Goal: Information Seeking & Learning: Understand process/instructions

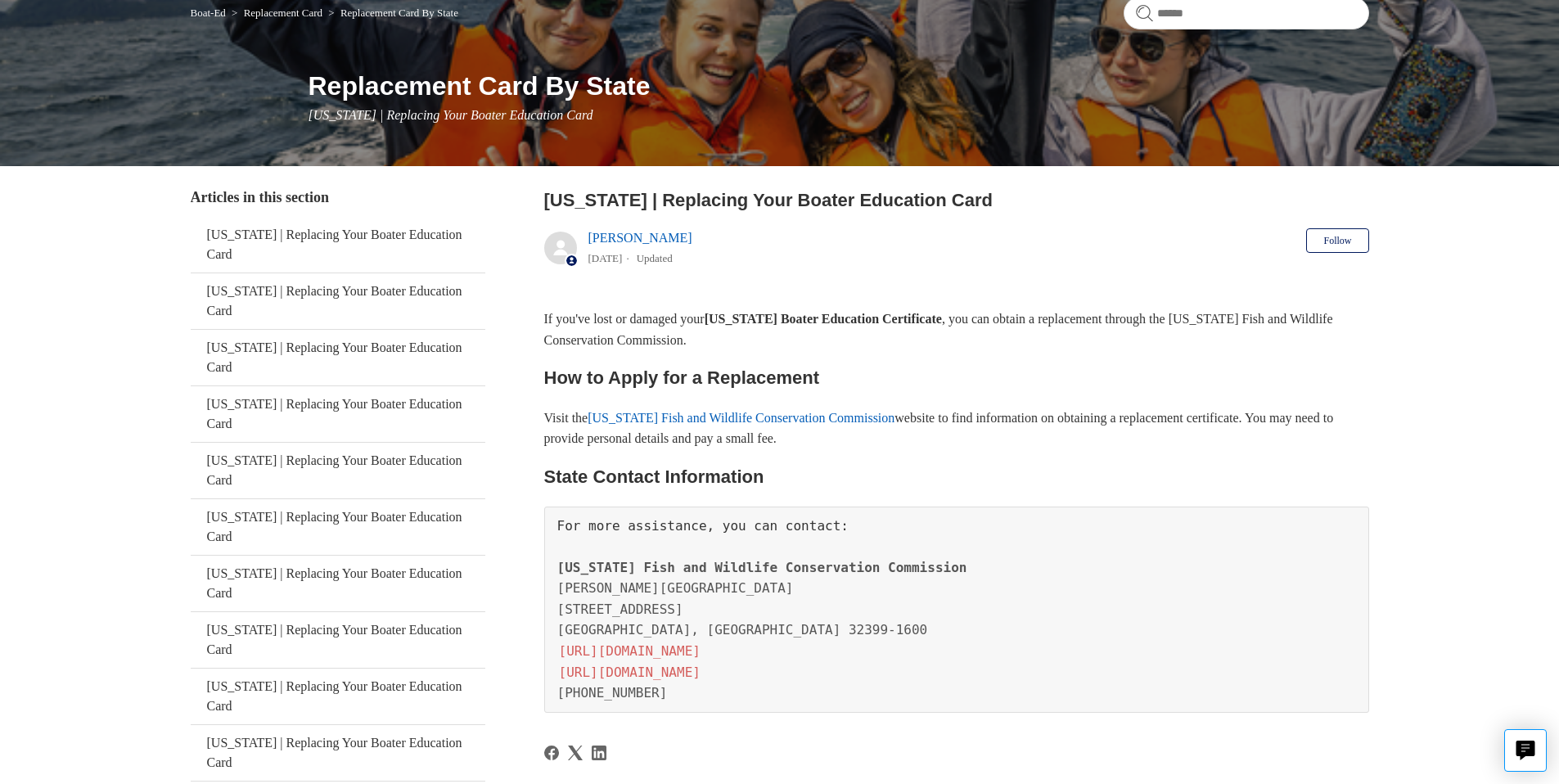
scroll to position [162, 0]
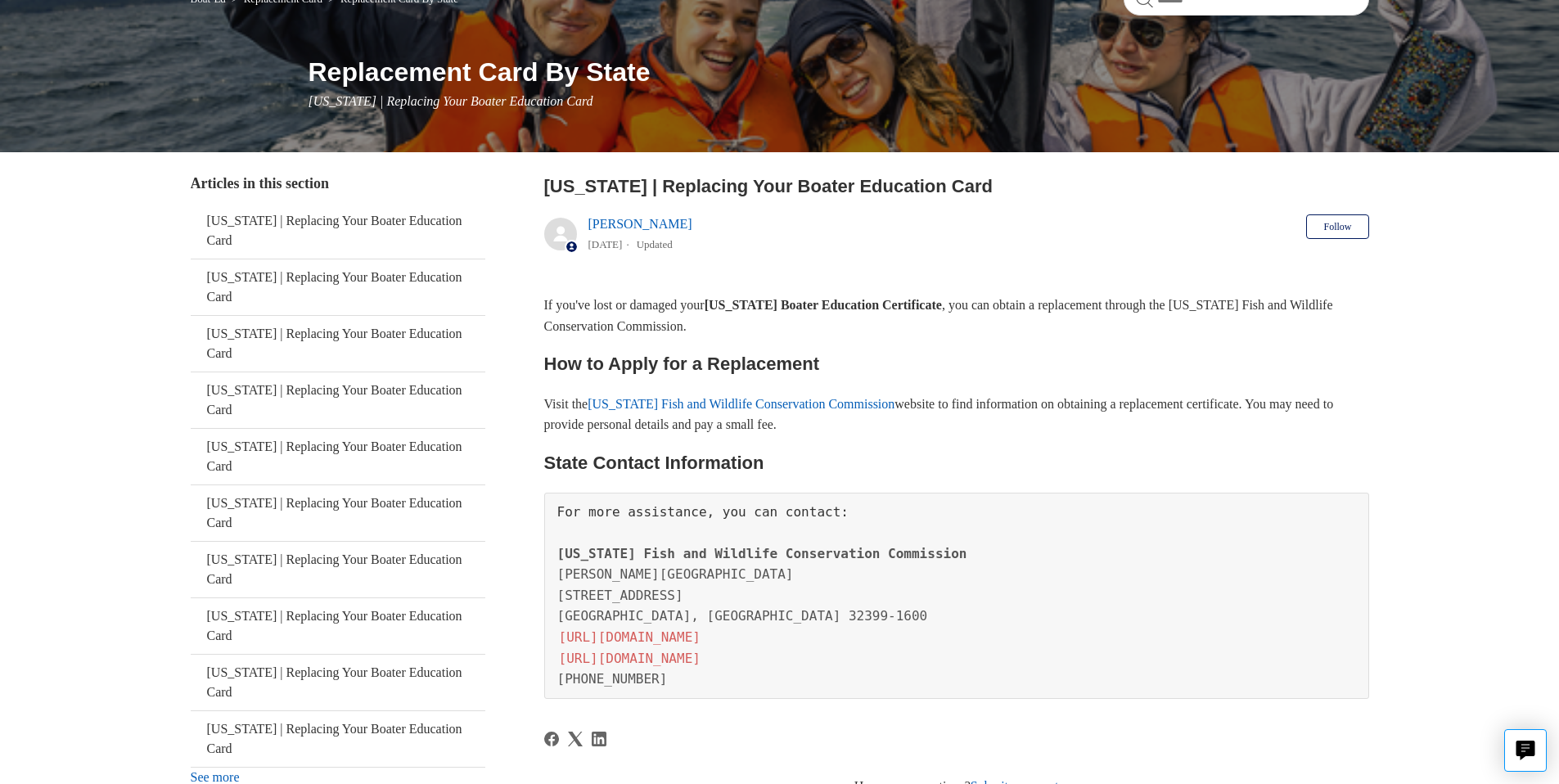
click at [801, 399] on link "[US_STATE] Fish and Wildlife Conservation Commission" at bounding box center [741, 404] width 307 height 14
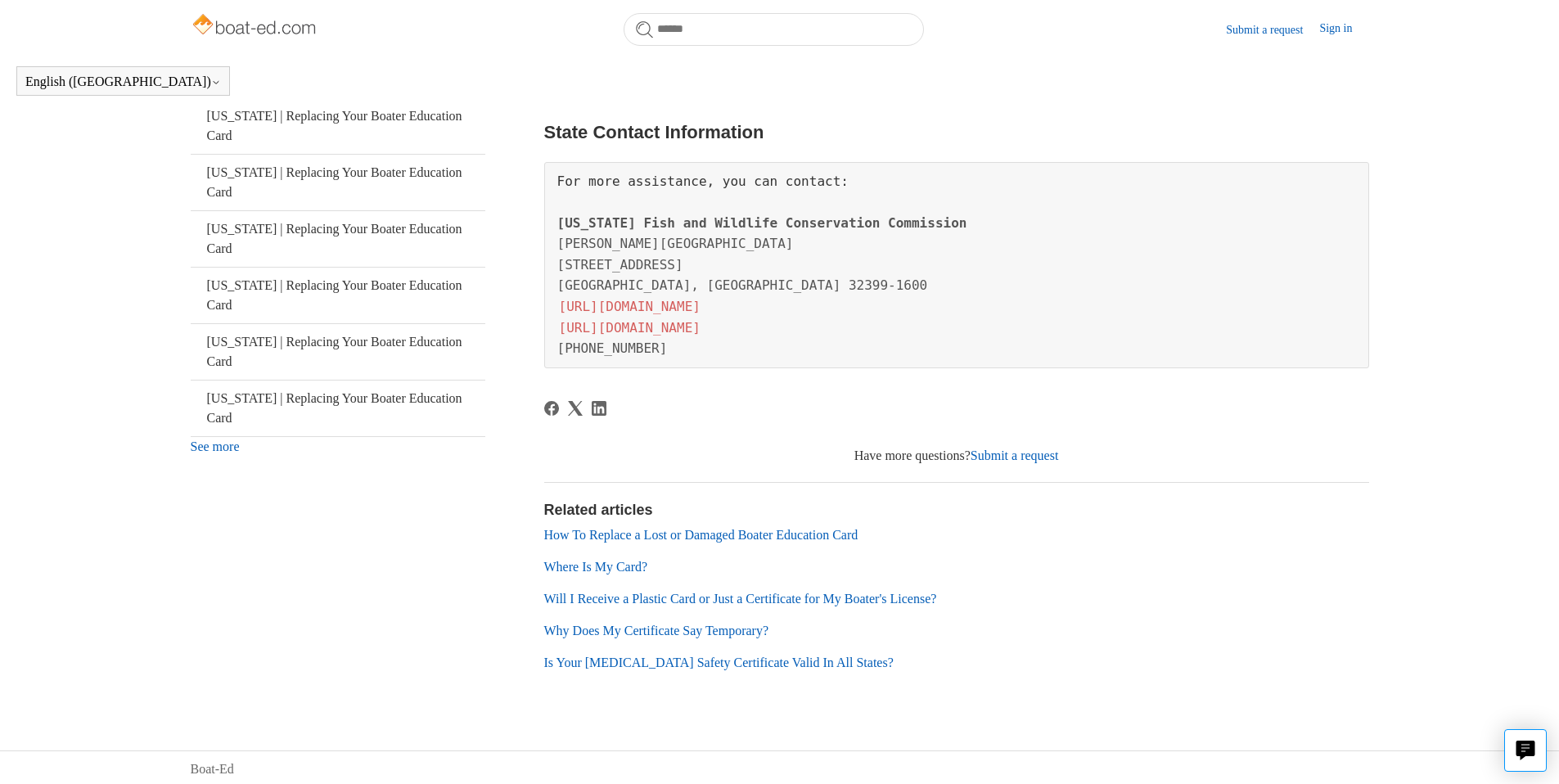
scroll to position [450, 0]
click at [701, 533] on link "How To Replace a Lost or Damaged Boater Education Card" at bounding box center [702, 531] width 315 height 14
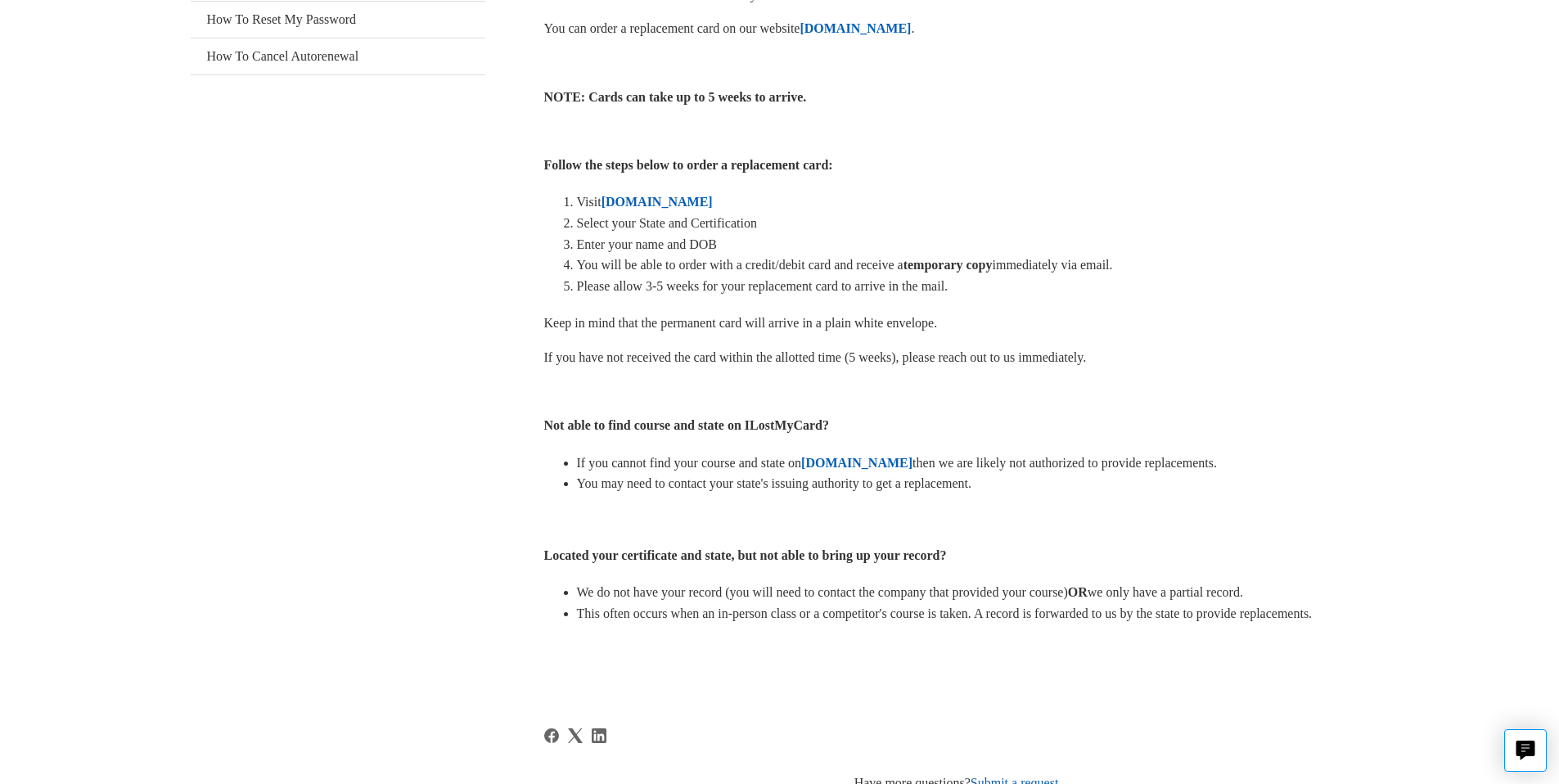
scroll to position [207, 0]
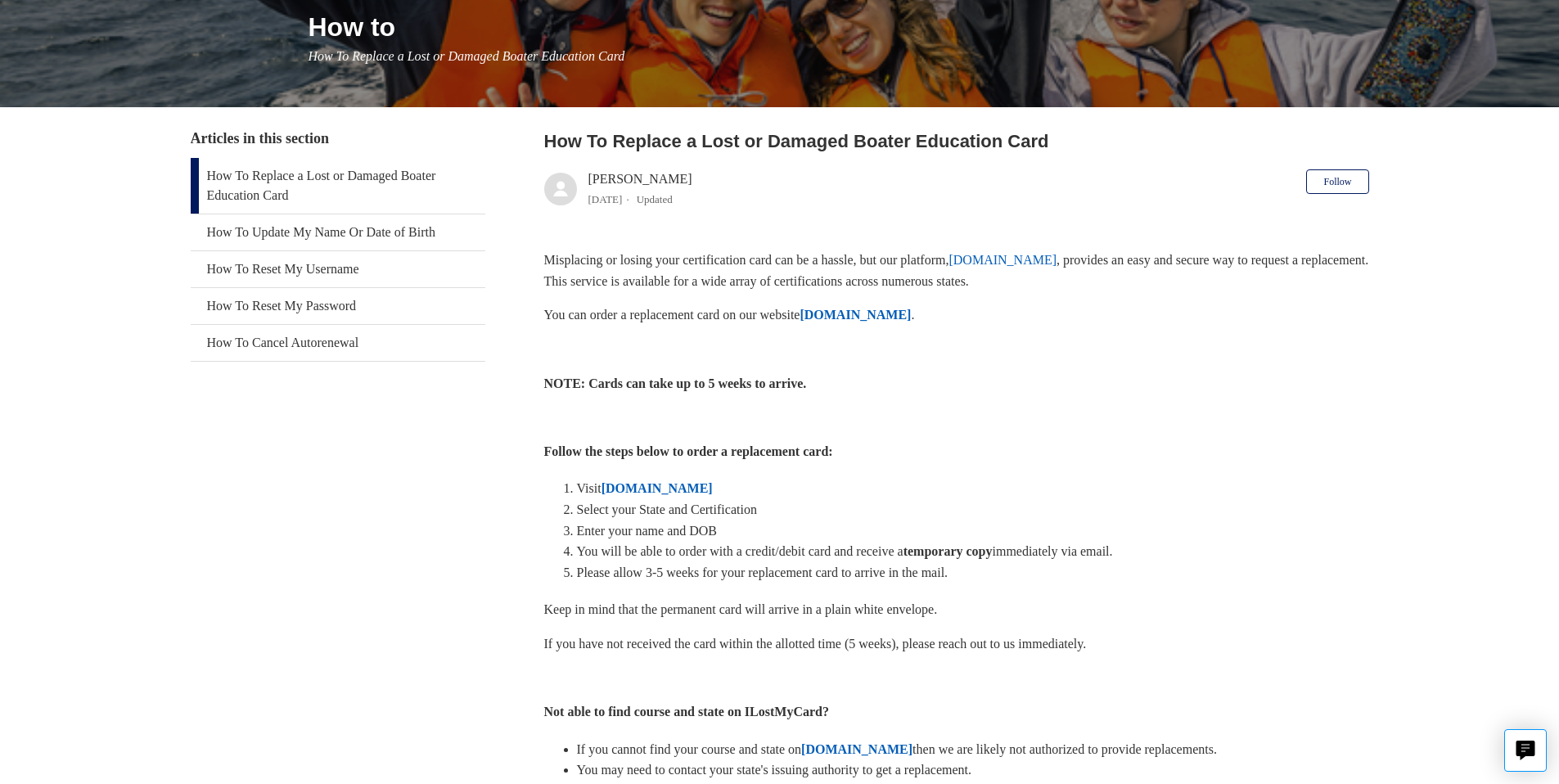
click at [701, 490] on strong "[DOMAIN_NAME]" at bounding box center [657, 488] width 111 height 14
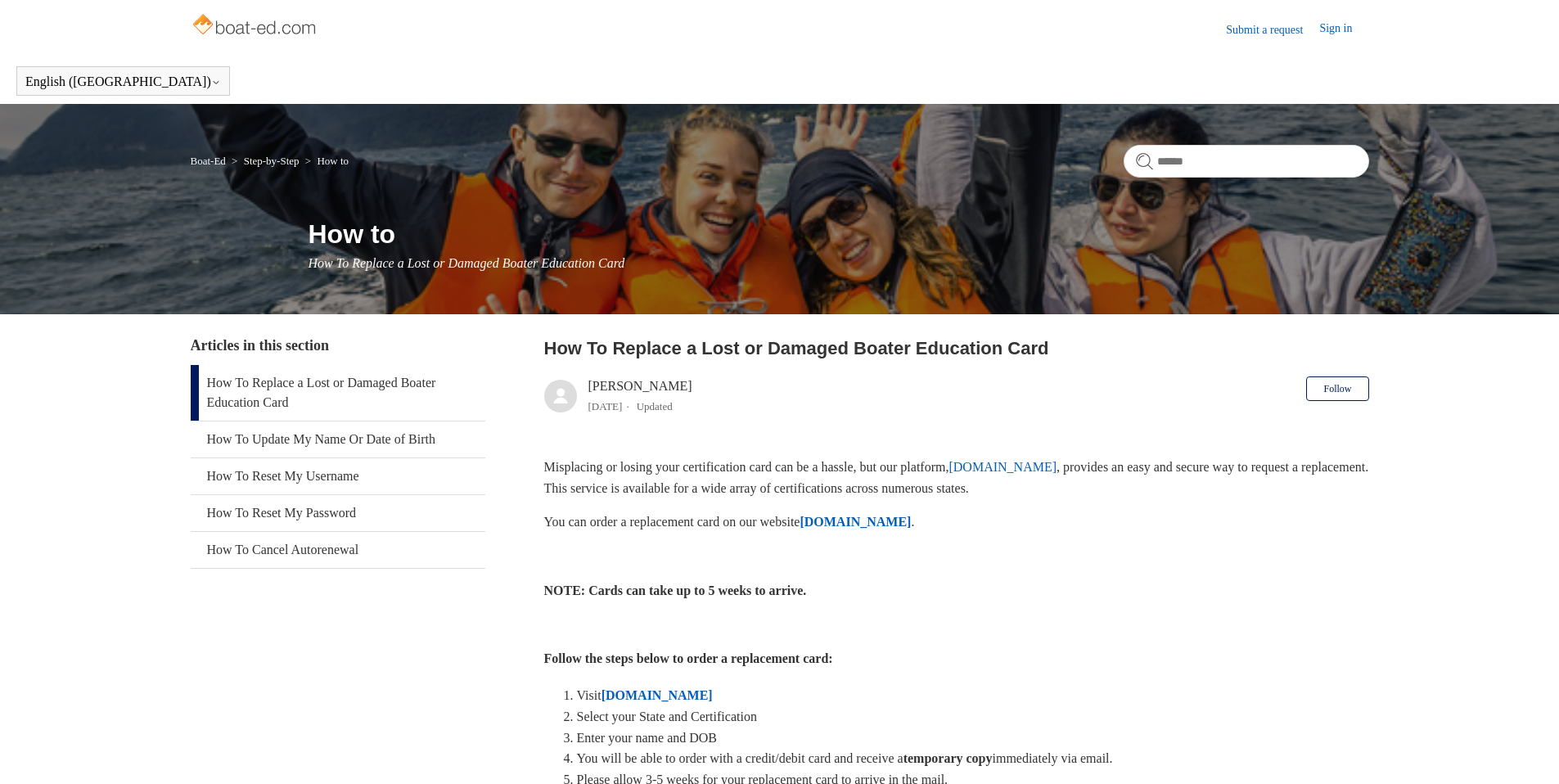
scroll to position [207, 0]
